Goal: Information Seeking & Learning: Understand process/instructions

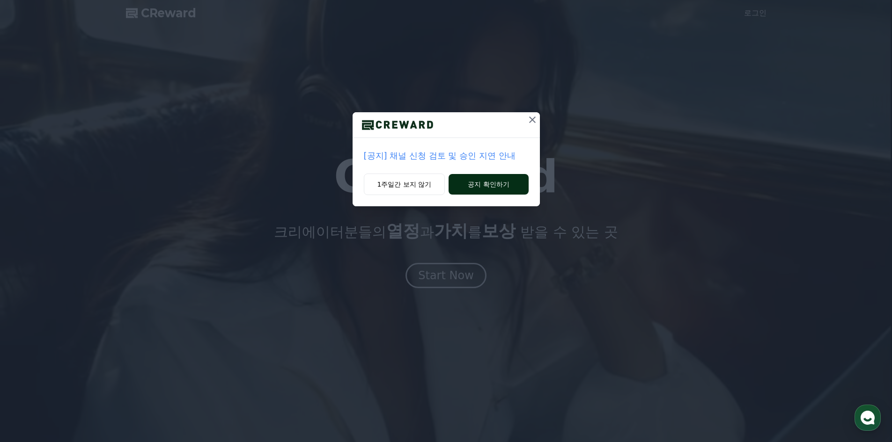
click at [463, 186] on button "공지 확인하기" at bounding box center [488, 184] width 80 height 21
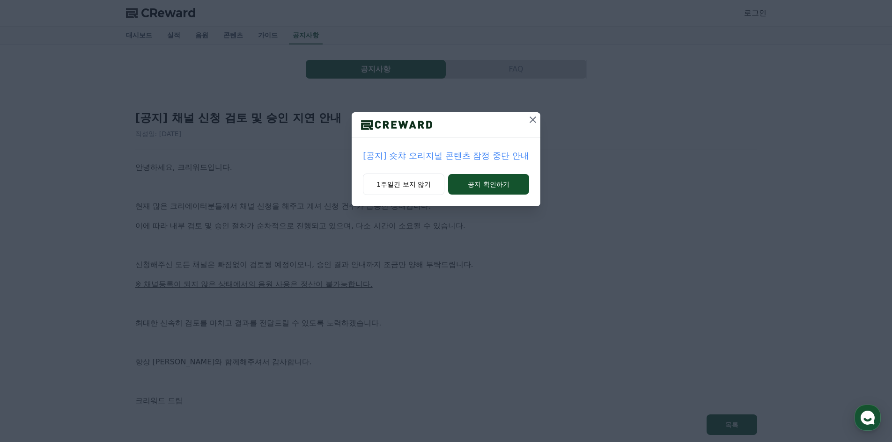
click at [529, 122] on icon at bounding box center [532, 119] width 11 height 11
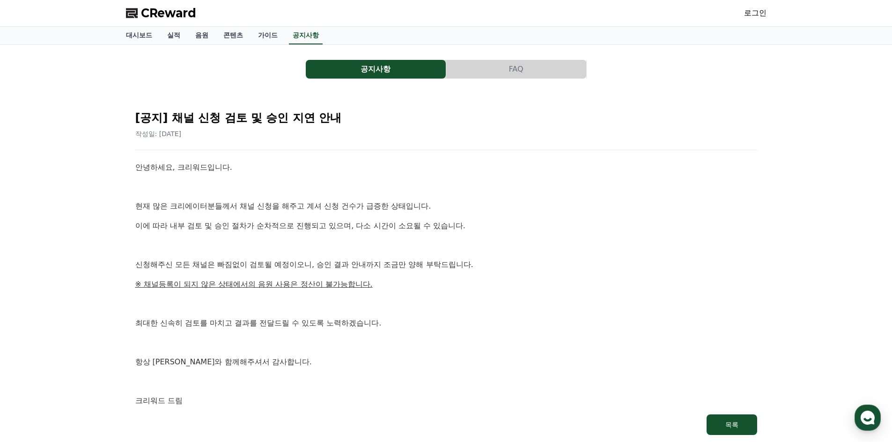
click at [390, 73] on button "공지사항" at bounding box center [376, 69] width 140 height 19
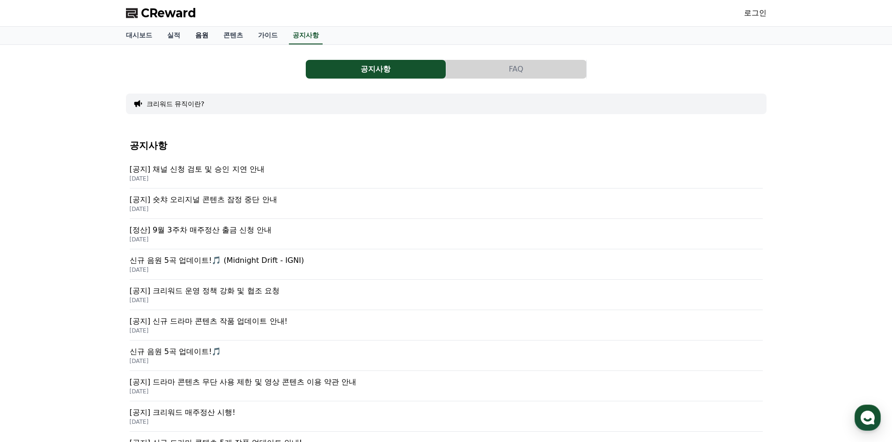
click at [201, 38] on link "음원" at bounding box center [202, 36] width 28 height 18
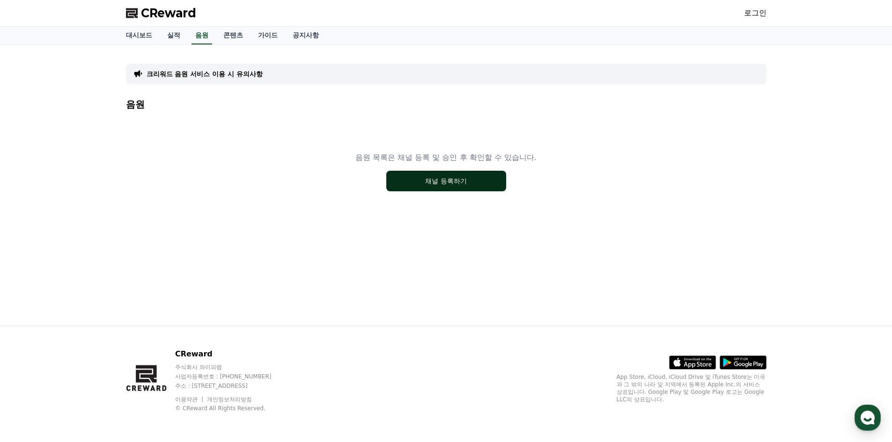
click at [441, 179] on button "채널 등록하기" at bounding box center [446, 181] width 120 height 21
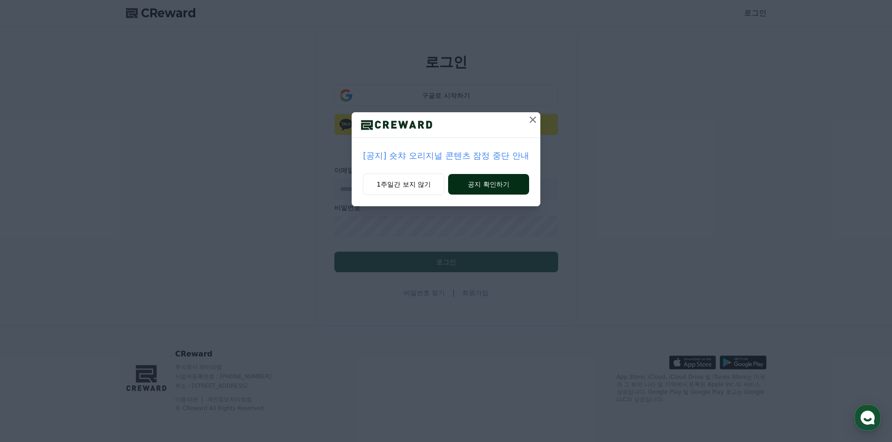
click at [483, 186] on button "공지 확인하기" at bounding box center [488, 184] width 81 height 21
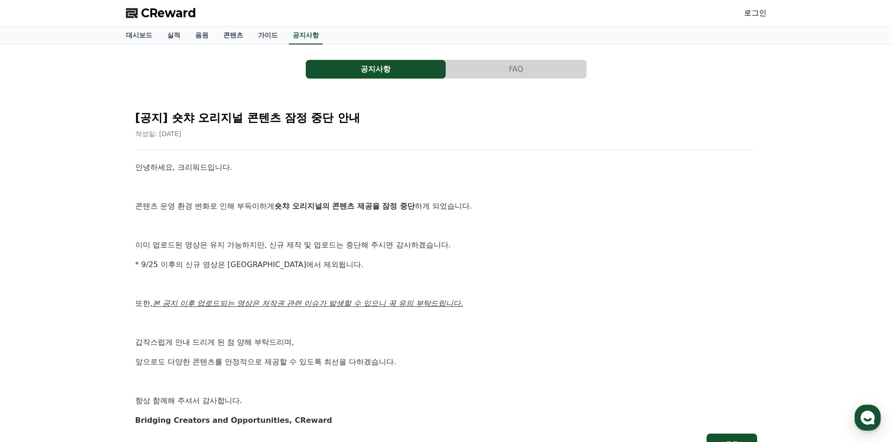
click at [510, 75] on button "FAQ" at bounding box center [516, 69] width 140 height 19
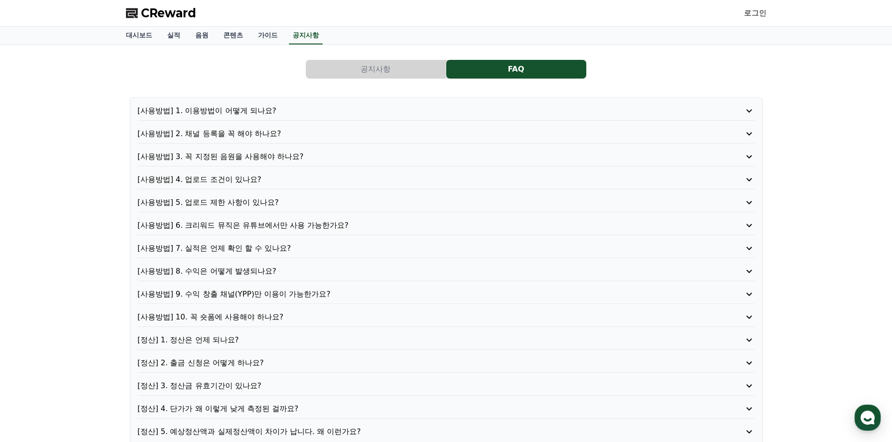
drag, startPoint x: 384, startPoint y: 80, endPoint x: 382, endPoint y: 63, distance: 17.0
click at [384, 80] on div "공지사항 FAQ [사용방법] 1. 이용방법이 어떻게 되나요? [사용방법] 2. 채널 등록을 꼭 해야 하나요? [사용방법] 3. 꼭 지정된 음원…" at bounding box center [446, 250] width 640 height 397
